Goal: Find specific page/section: Find specific page/section

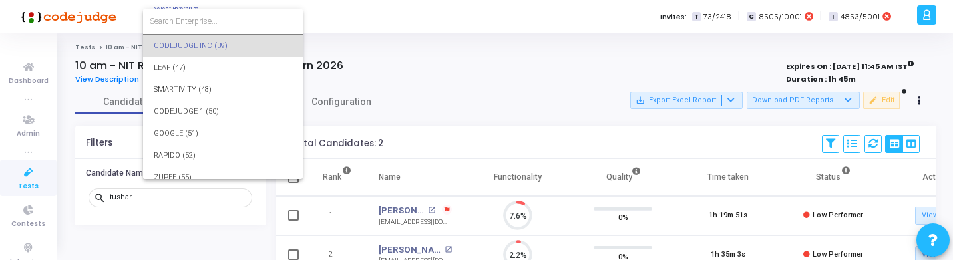
click at [184, 14] on form at bounding box center [223, 21] width 160 height 25
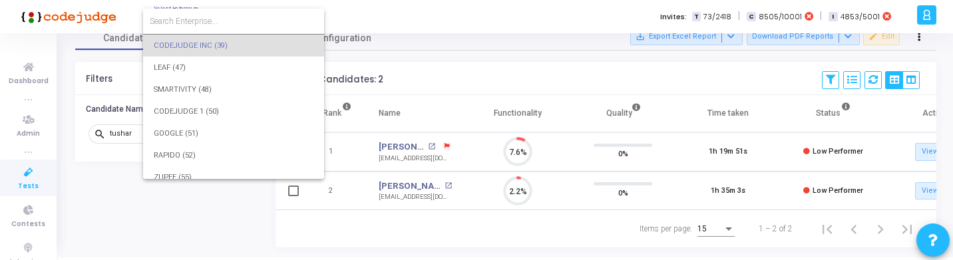
scroll to position [28, 34]
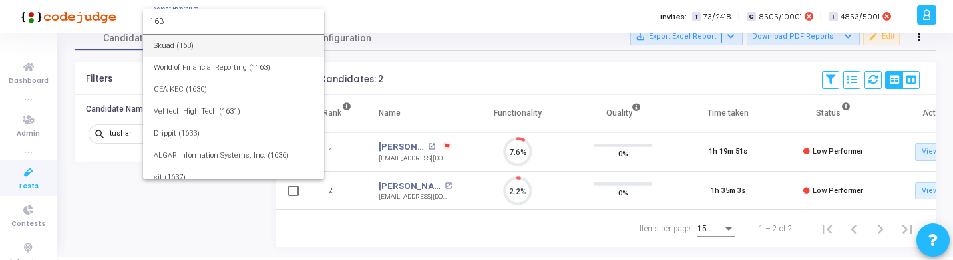
type input "163"
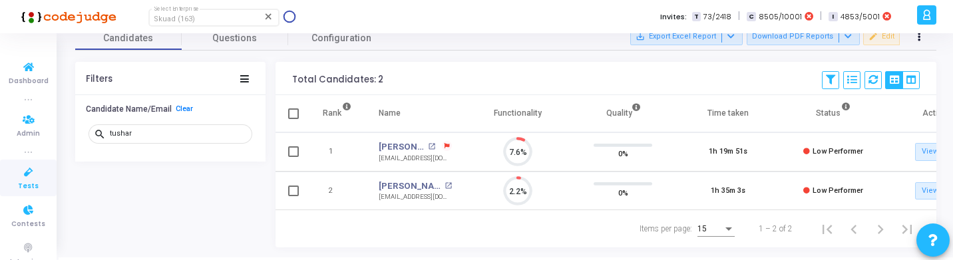
click at [23, 191] on span "Tests" at bounding box center [28, 186] width 21 height 11
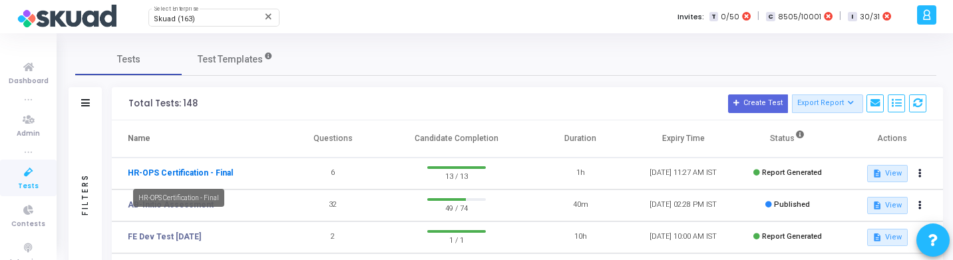
click at [193, 173] on link "HR-OPS Certification - Final" at bounding box center [180, 173] width 105 height 12
